Goal: Use online tool/utility

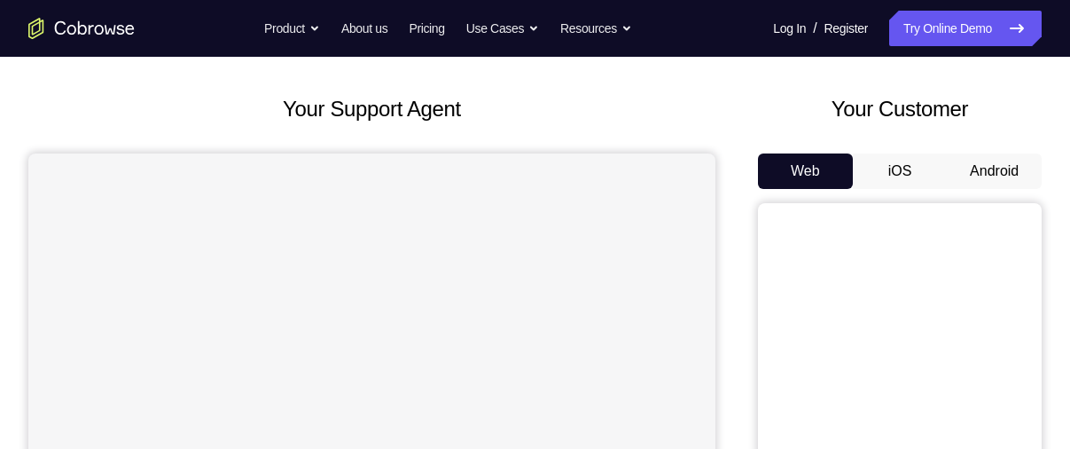
click at [983, 170] on button "Android" at bounding box center [994, 170] width 95 height 35
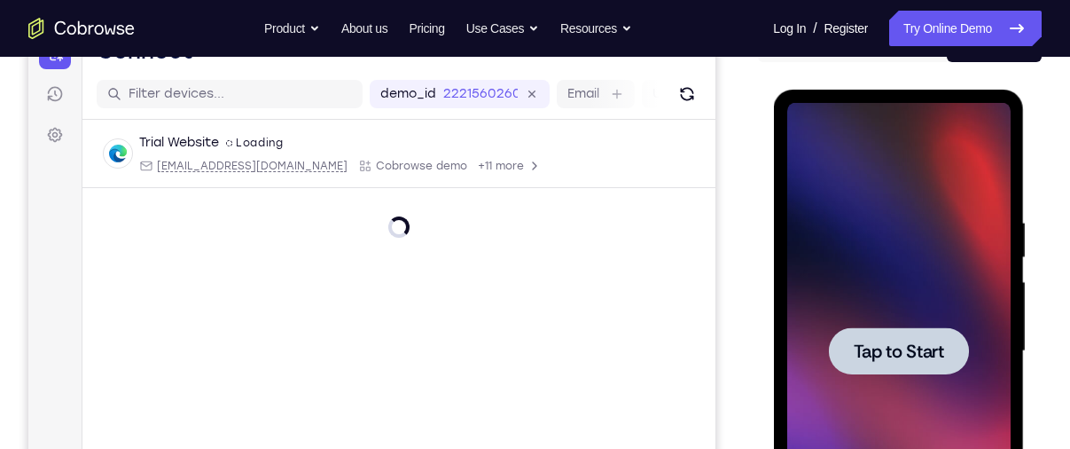
click at [858, 342] on span "Tap to Start" at bounding box center [898, 351] width 90 height 18
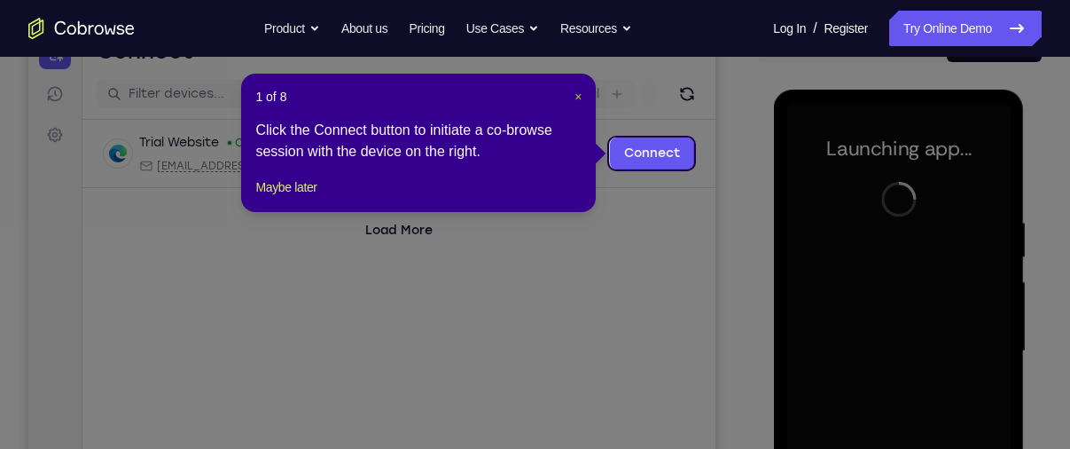
click at [580, 90] on span "×" at bounding box center [578, 97] width 7 height 14
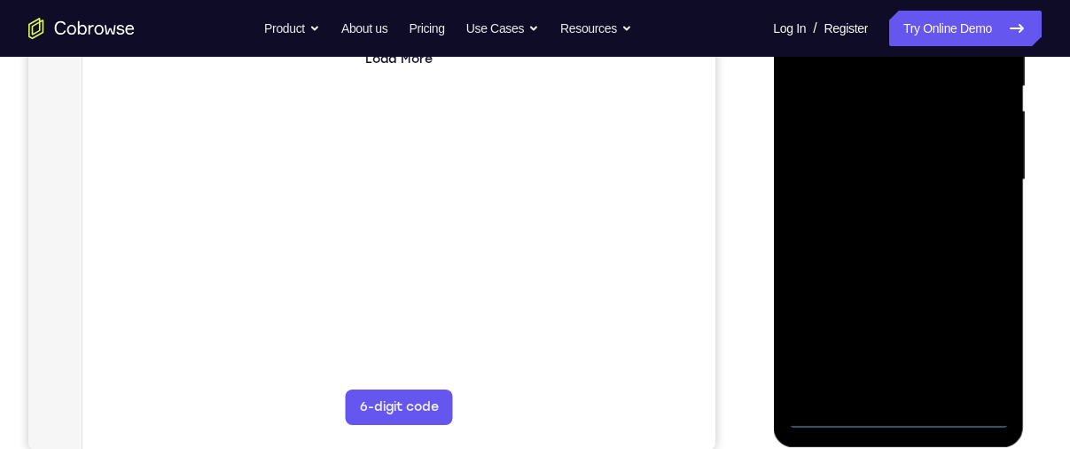
scroll to position [386, 0]
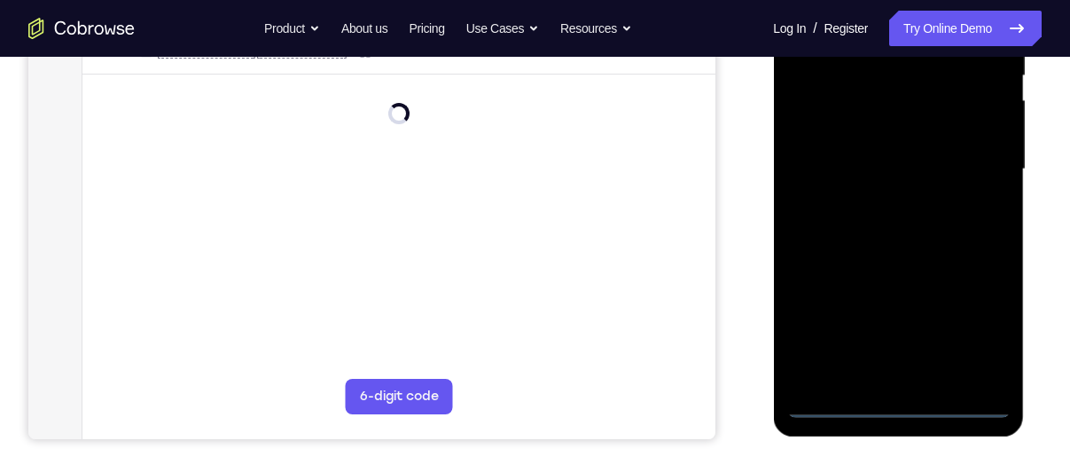
click at [894, 408] on div at bounding box center [898, 169] width 223 height 497
click at [971, 325] on div at bounding box center [898, 169] width 223 height 497
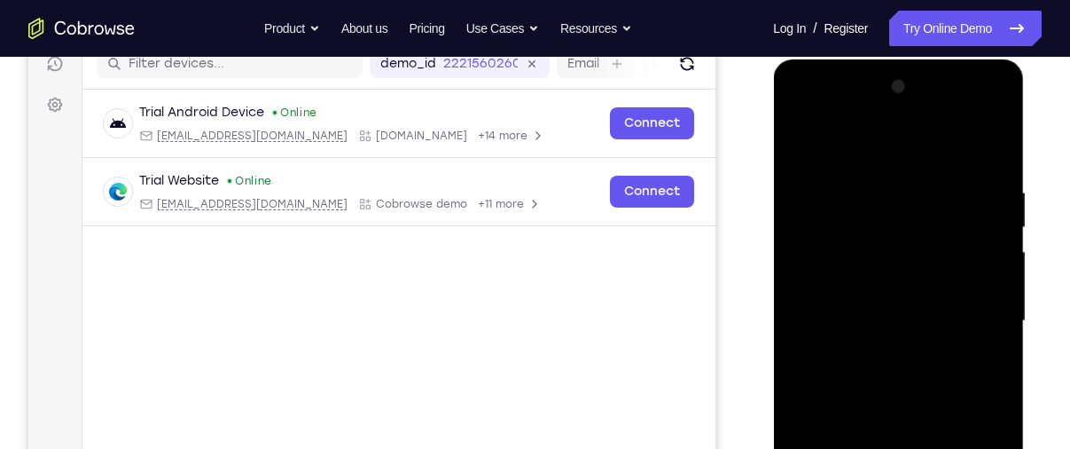
scroll to position [233, 0]
click at [866, 151] on div at bounding box center [898, 322] width 223 height 497
click at [976, 314] on div at bounding box center [898, 322] width 223 height 497
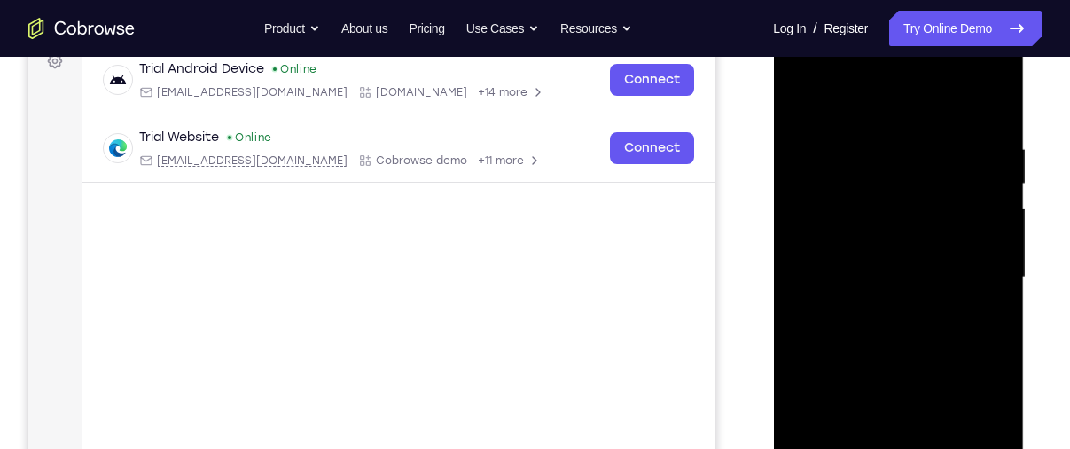
scroll to position [279, 0]
click at [879, 309] on div at bounding box center [898, 275] width 223 height 497
click at [886, 239] on div at bounding box center [898, 275] width 223 height 497
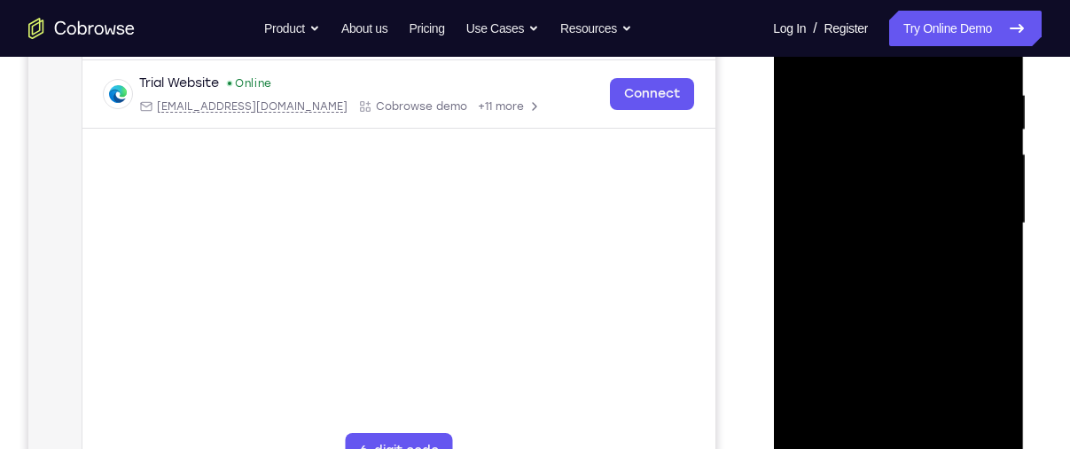
scroll to position [333, 0]
click at [902, 184] on div at bounding box center [898, 222] width 223 height 497
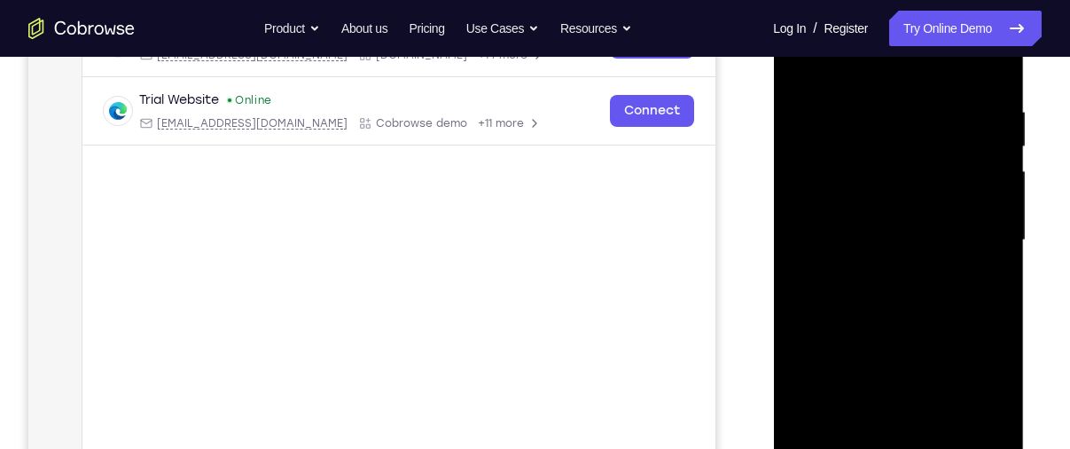
scroll to position [314, 0]
click at [878, 109] on div at bounding box center [898, 241] width 223 height 497
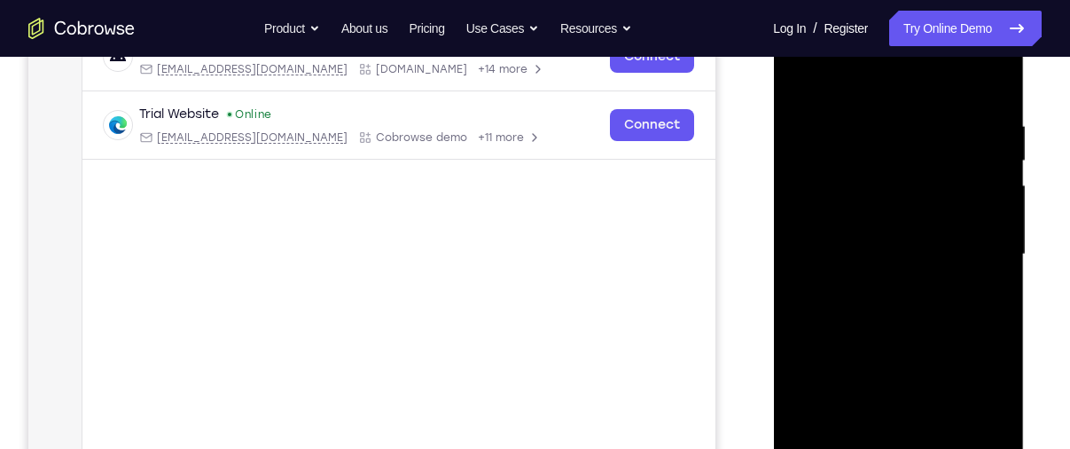
scroll to position [271, 0]
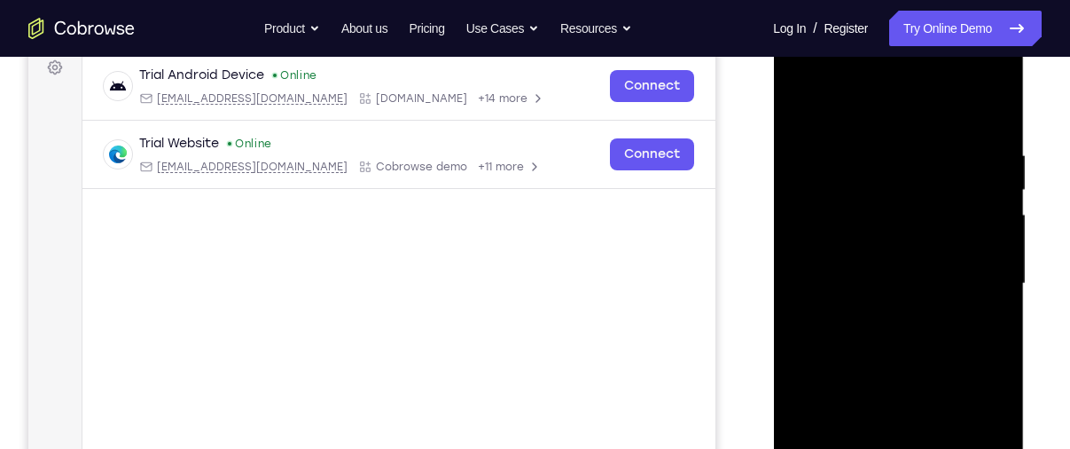
click at [990, 109] on div at bounding box center [898, 283] width 223 height 497
click at [932, 137] on div at bounding box center [898, 283] width 223 height 497
click at [992, 115] on div at bounding box center [898, 283] width 223 height 497
click at [994, 102] on div at bounding box center [898, 283] width 223 height 497
click at [944, 147] on div at bounding box center [898, 283] width 223 height 497
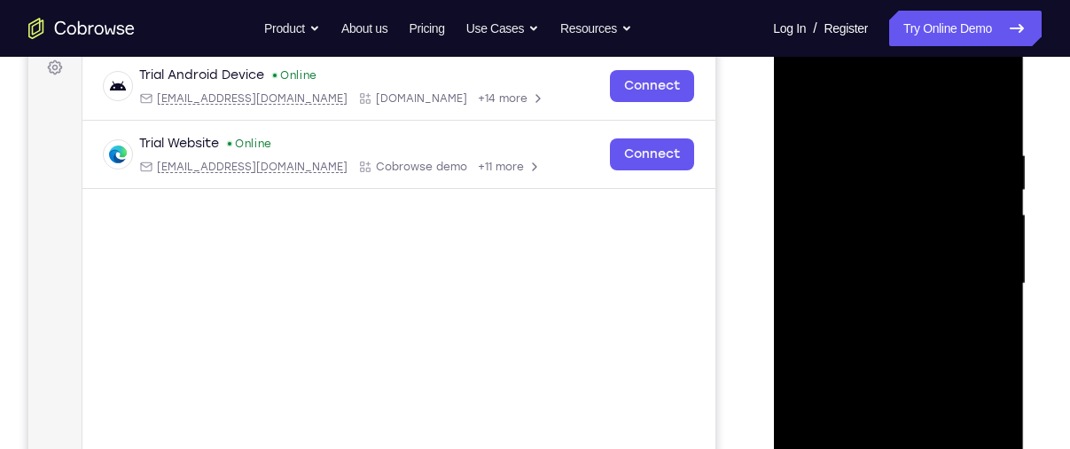
click at [841, 357] on div at bounding box center [898, 283] width 223 height 497
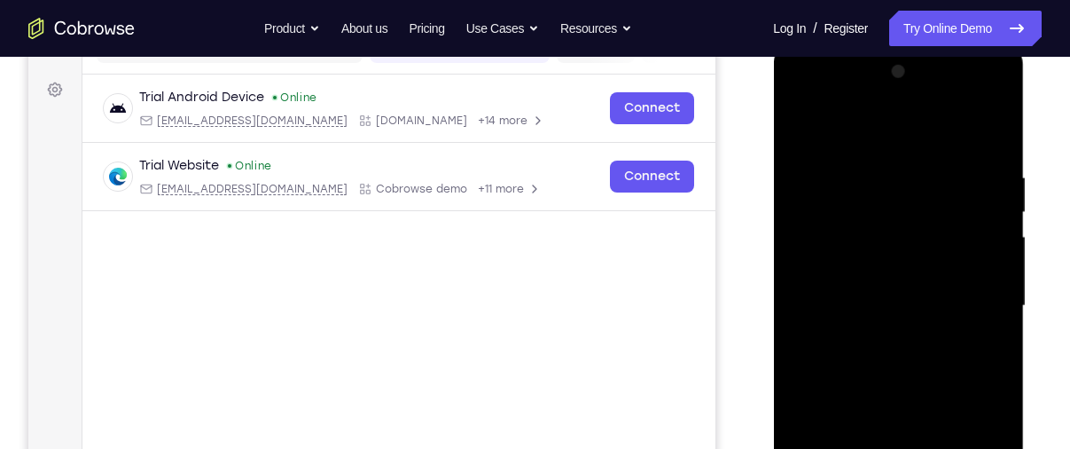
scroll to position [247, 0]
click at [802, 129] on div at bounding box center [898, 307] width 223 height 497
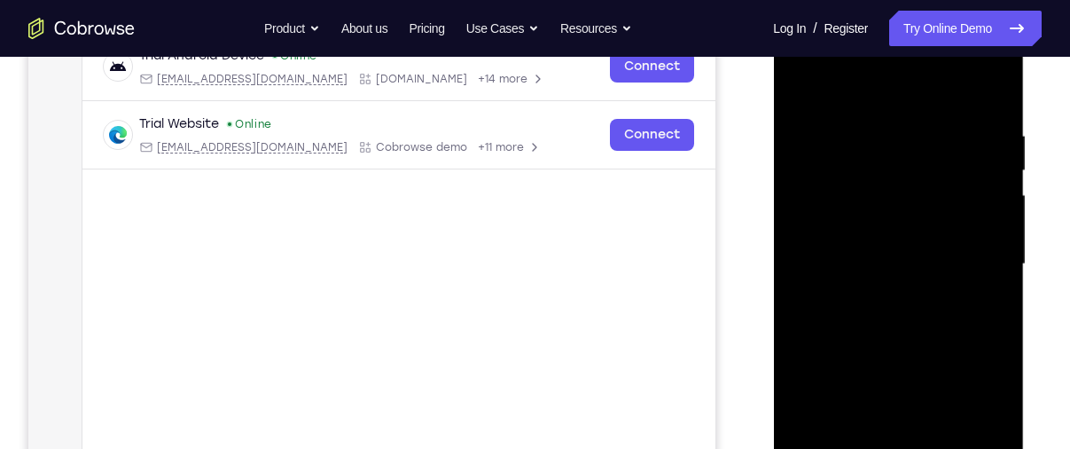
scroll to position [272, 0]
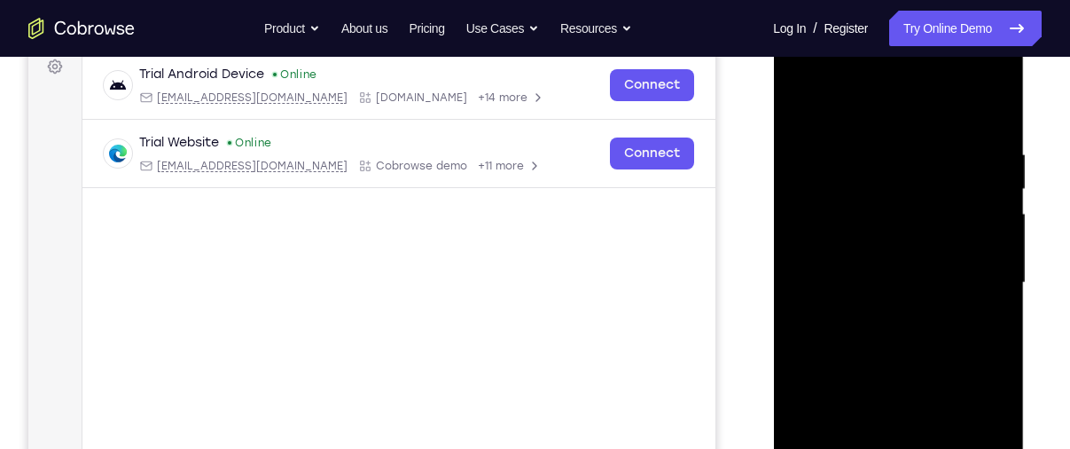
click at [803, 97] on div at bounding box center [898, 283] width 223 height 497
